Goal: Information Seeking & Learning: Learn about a topic

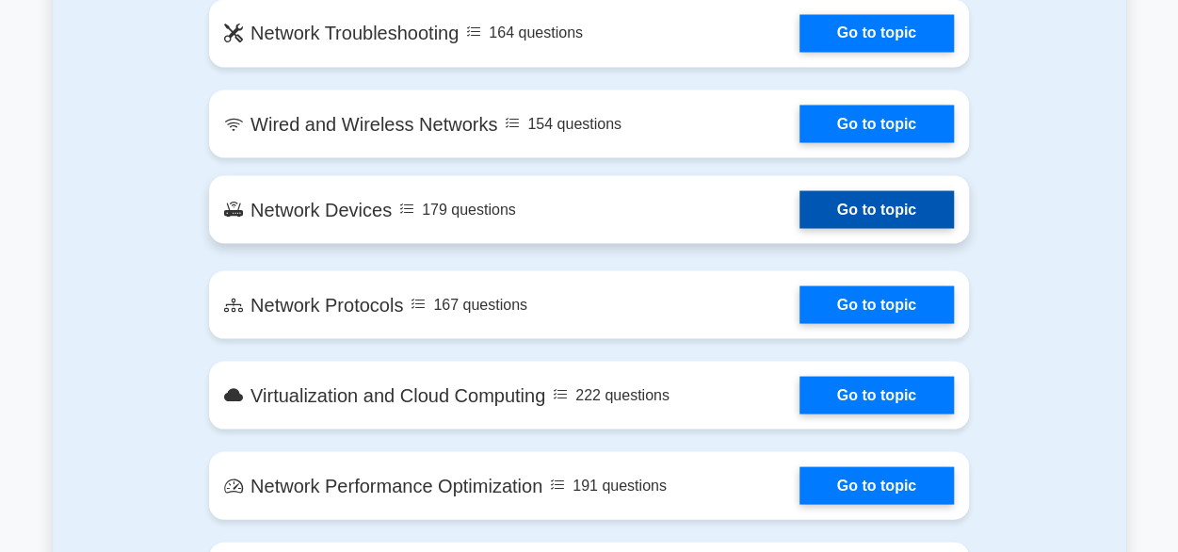
click at [799, 211] on link "Go to topic" at bounding box center [876, 209] width 154 height 38
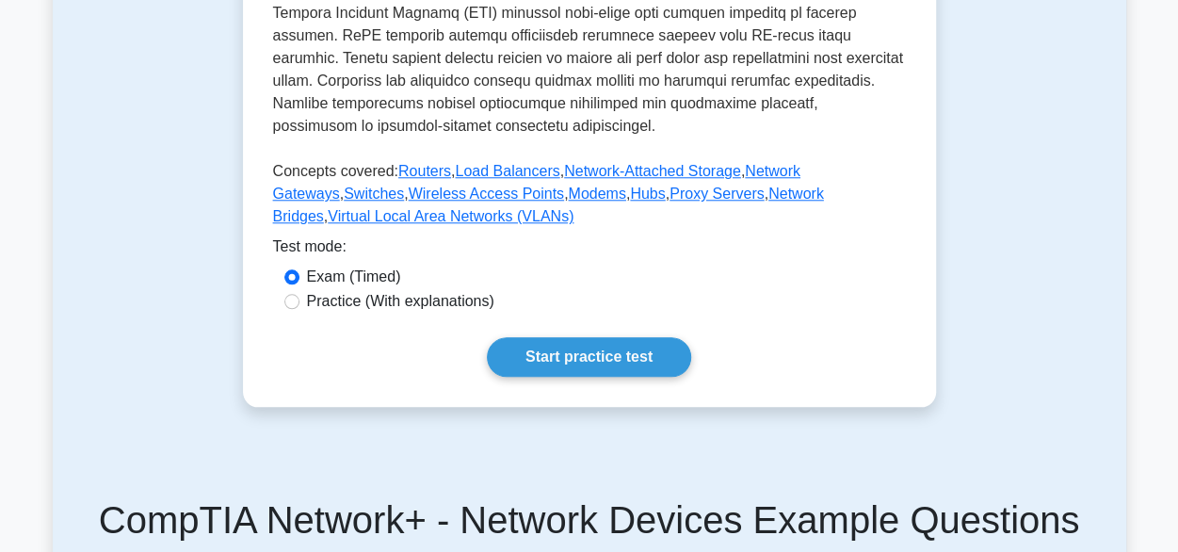
scroll to position [815, 0]
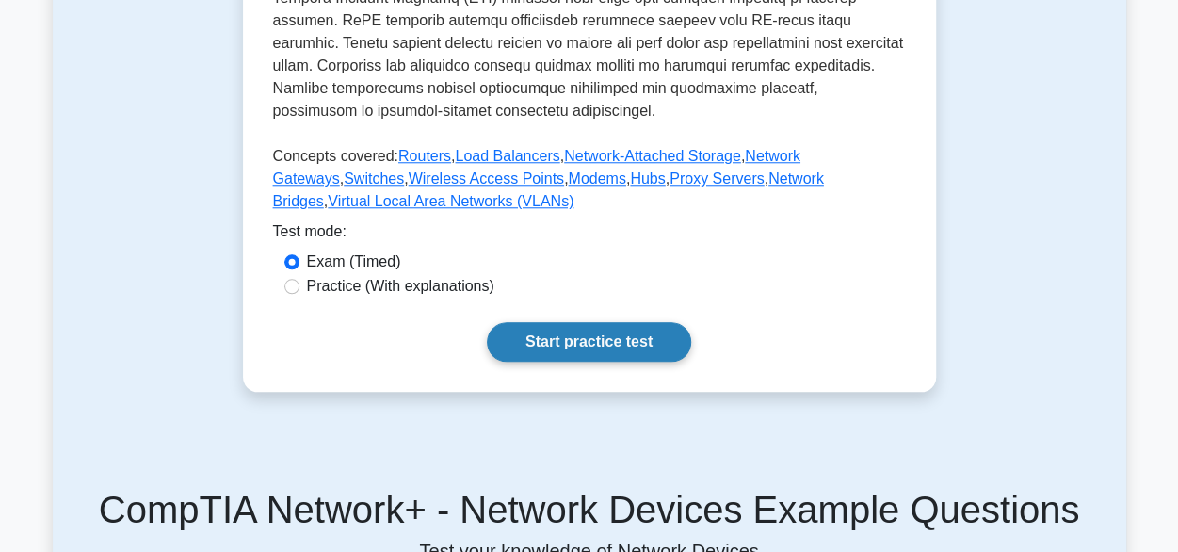
click at [574, 325] on link "Start practice test" at bounding box center [589, 342] width 204 height 40
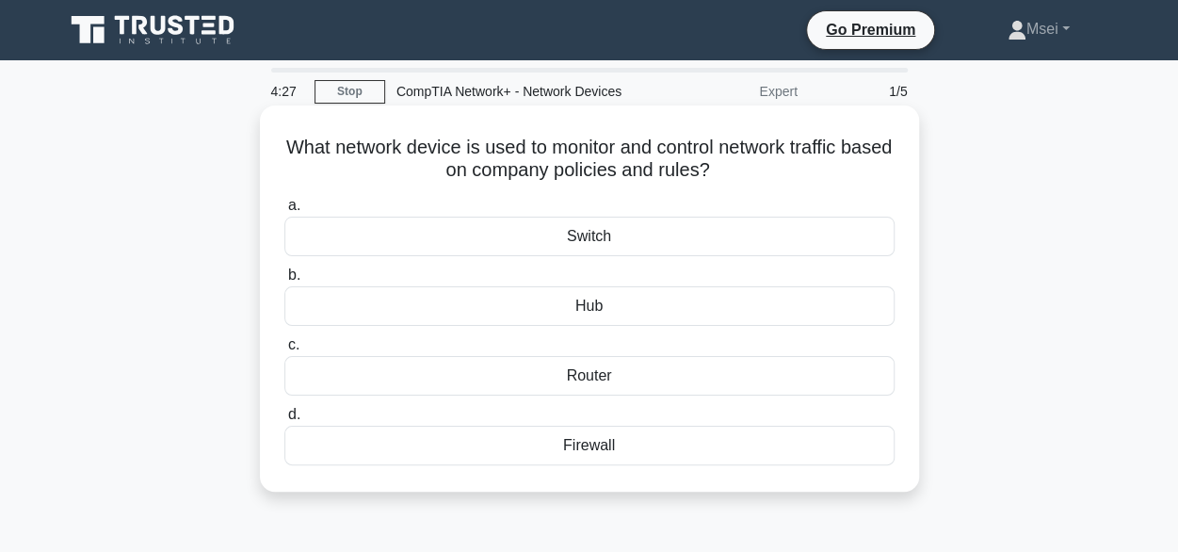
drag, startPoint x: 307, startPoint y: 150, endPoint x: 778, endPoint y: 165, distance: 471.1
click at [778, 165] on h5 "What network device is used to monitor and control network traffic based on com…" at bounding box center [590, 159] width 614 height 47
copy h5 "What network device is used to monitor and control network traffic based on com…"
click at [589, 457] on div "Firewall" at bounding box center [589, 446] width 610 height 40
click at [284, 421] on input "d. Firewall" at bounding box center [284, 415] width 0 height 12
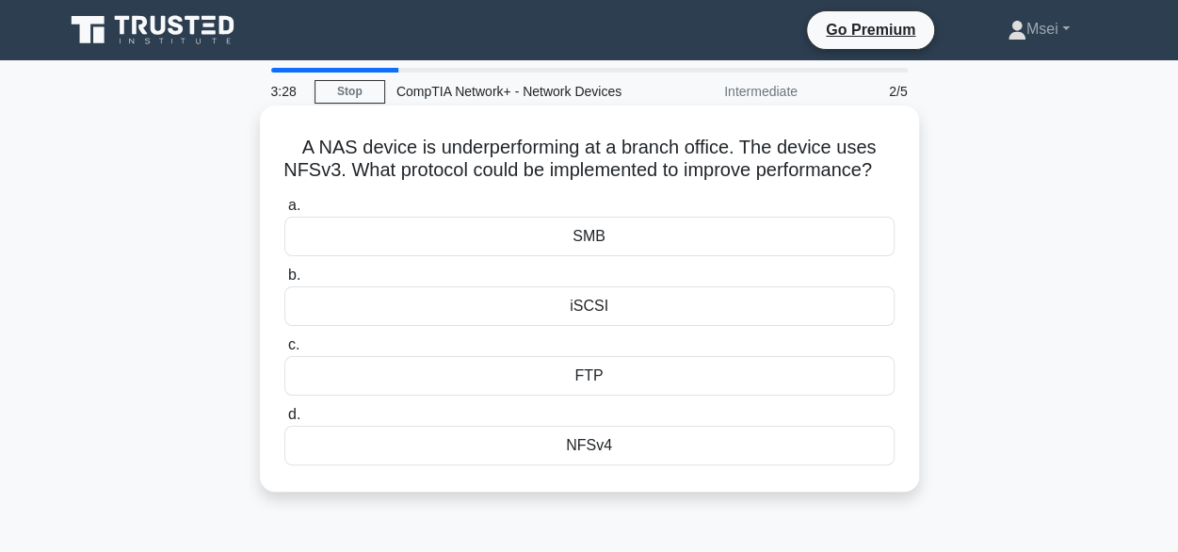
click at [585, 465] on div "NFSv4" at bounding box center [589, 446] width 610 height 40
click at [284, 421] on input "d. NFSv4" at bounding box center [284, 415] width 0 height 12
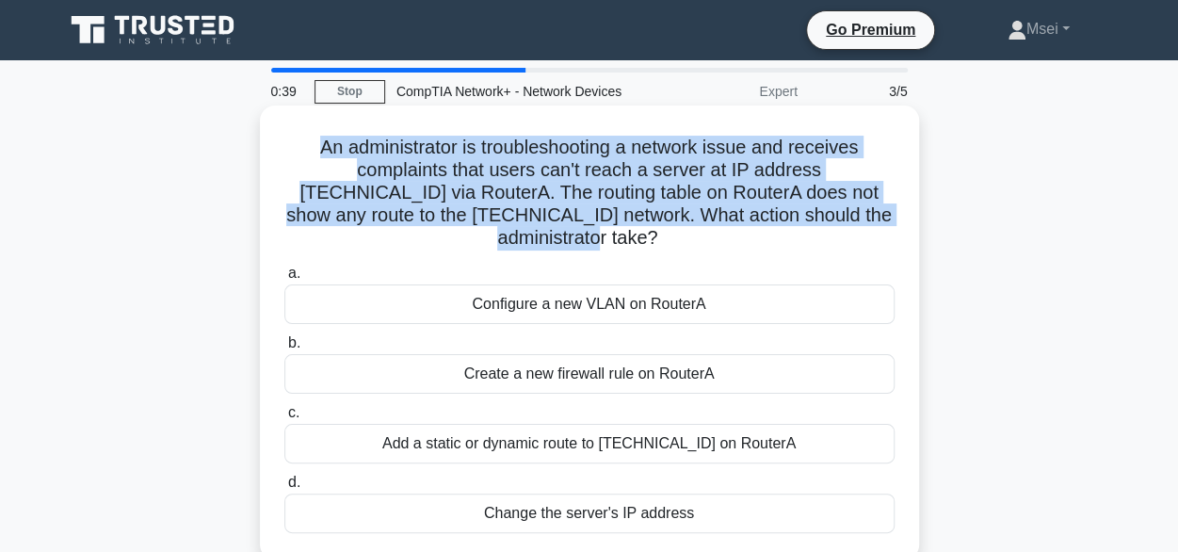
drag, startPoint x: 315, startPoint y: 143, endPoint x: 859, endPoint y: 212, distance: 548.6
click at [859, 212] on h5 "An administrator is troubleshooting a network issue and receives complaints tha…" at bounding box center [590, 193] width 614 height 115
copy h5 "An administrator is troubleshooting a network issue and receives complaints tha…"
